Goal: Check status: Check status

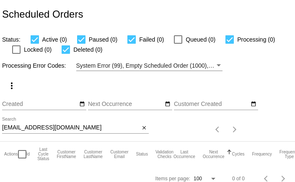
click at [93, 131] on input "[EMAIL_ADDRESS][DOMAIN_NAME]" at bounding box center [71, 127] width 138 height 7
paste input "[EMAIL_ADDRESS][DOMAIN_NAME]"
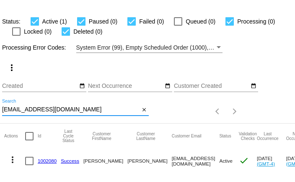
scroll to position [32, 0]
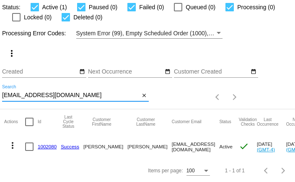
type input "[EMAIL_ADDRESS][DOMAIN_NAME]"
